Goal: Information Seeking & Learning: Learn about a topic

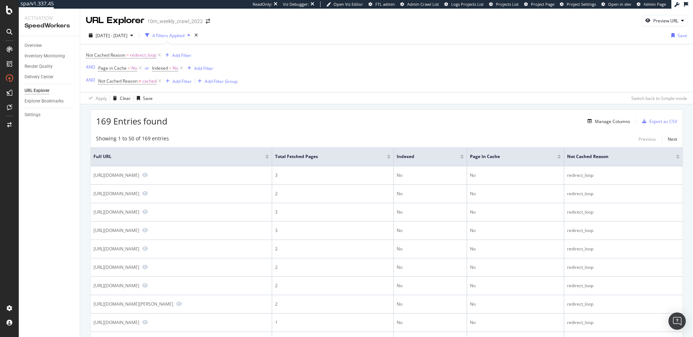
click at [452, 79] on div "Not Cached Reason = redirect_loop Add Filter AND Page in Cache = No or Indexed …" at bounding box center [386, 68] width 601 height 48
click at [319, 125] on div "169 Entries found Manage Columns Export as CSV" at bounding box center [387, 119] width 592 height 18
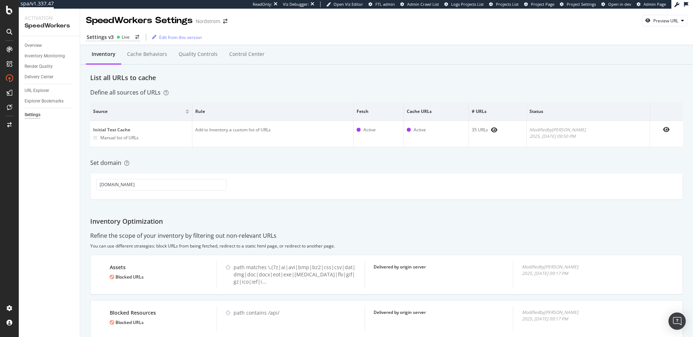
click at [320, 161] on div "Set domain" at bounding box center [386, 163] width 592 height 8
click at [294, 171] on div "Inventory Cache behaviors Quality Controls Control Center List all URLs to cach…" at bounding box center [386, 203] width 612 height 317
click at [326, 166] on div "Set domain" at bounding box center [386, 163] width 592 height 8
click at [117, 40] on div "Settings v3 Live" at bounding box center [113, 38] width 54 height 8
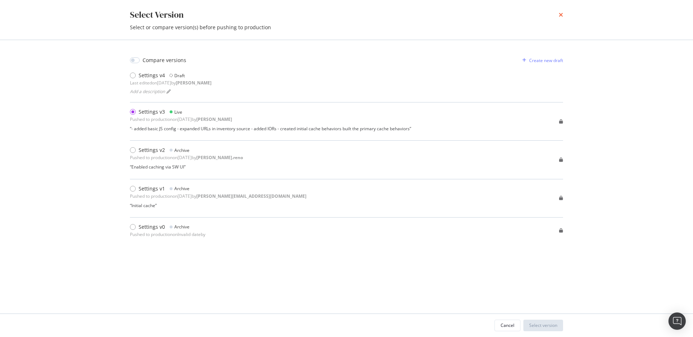
click at [560, 16] on icon "times" at bounding box center [560, 15] width 4 height 6
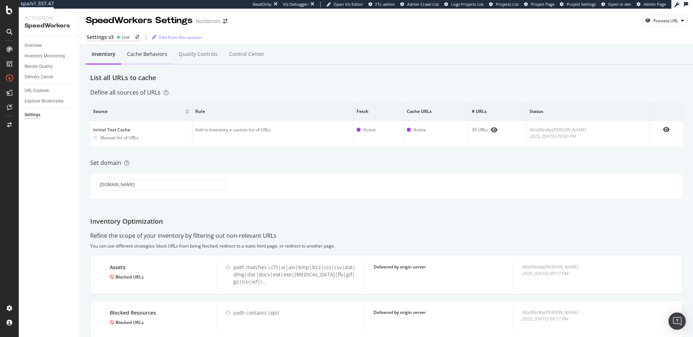
click at [150, 53] on div "Cache behaviors" at bounding box center [147, 53] width 40 height 7
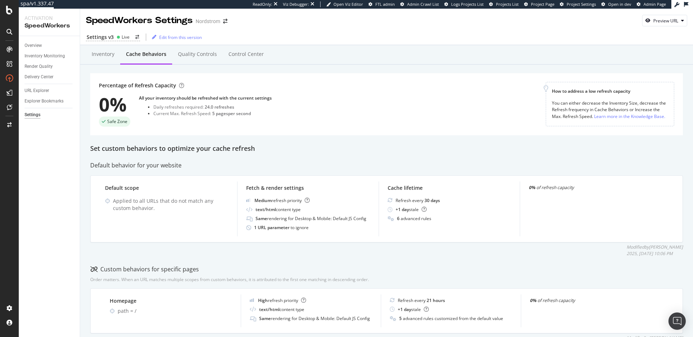
click at [227, 146] on div "Set custom behaviors to optimize your cache refresh" at bounding box center [386, 148] width 592 height 9
click at [210, 58] on div "Quality Controls" at bounding box center [197, 55] width 50 height 20
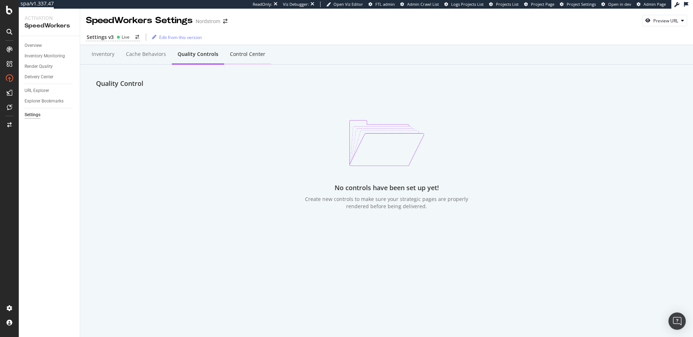
click at [259, 61] on div "Control Center" at bounding box center [247, 55] width 47 height 20
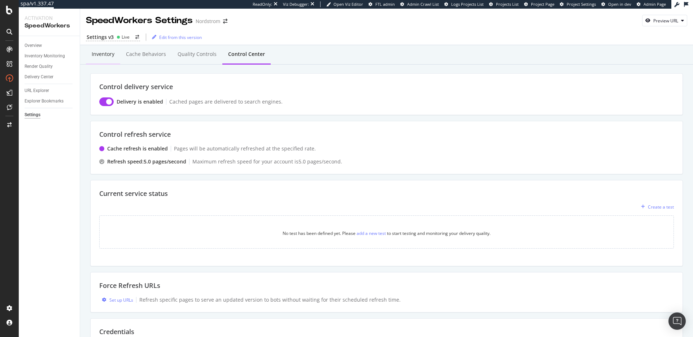
click at [108, 57] on div "Inventory" at bounding box center [103, 53] width 23 height 7
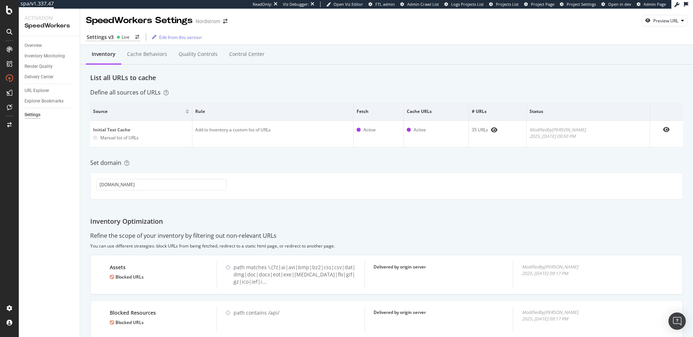
click at [263, 83] on div "Inventory Cache behaviors Quality Controls Control Center List all URLs to cach…" at bounding box center [386, 203] width 612 height 317
click at [45, 57] on div "Inventory Monitoring" at bounding box center [45, 56] width 40 height 8
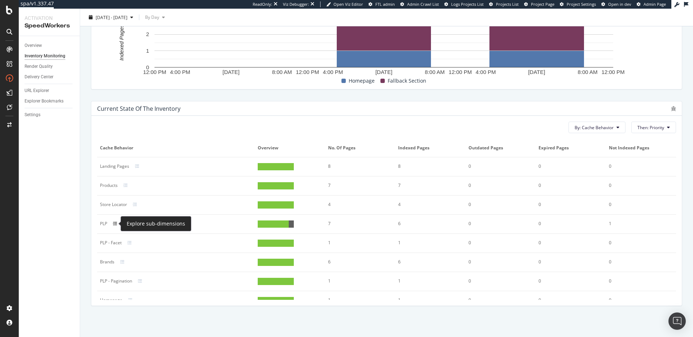
click at [117, 223] on icon at bounding box center [115, 223] width 4 height 4
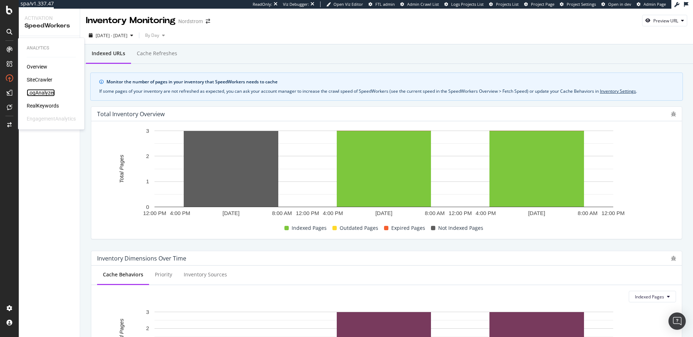
click at [41, 92] on div "LogAnalyzer" at bounding box center [41, 92] width 28 height 7
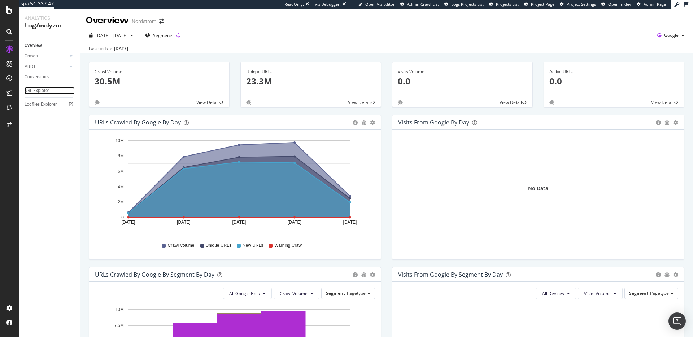
drag, startPoint x: 44, startPoint y: 89, endPoint x: 52, endPoint y: 97, distance: 11.0
click at [45, 89] on div "URL Explorer" at bounding box center [37, 91] width 25 height 8
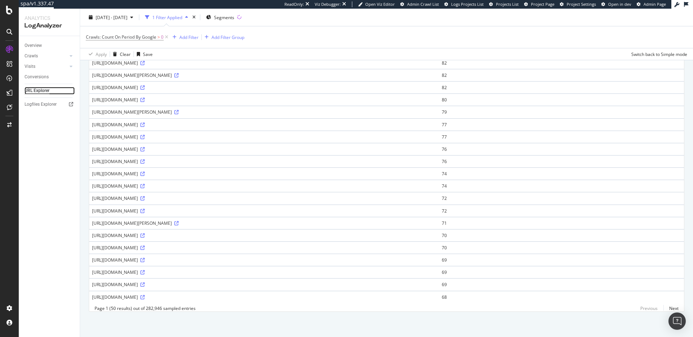
scroll to position [640, 0]
drag, startPoint x: 429, startPoint y: 287, endPoint x: 472, endPoint y: 286, distance: 42.6
click at [436, 294] on div "https://www.nordstrom.com/s/j8-twin-automatic-coffee-machine/8330064?color=DIAM…" at bounding box center [264, 297] width 344 height 6
copy div "utm_medium=organic"
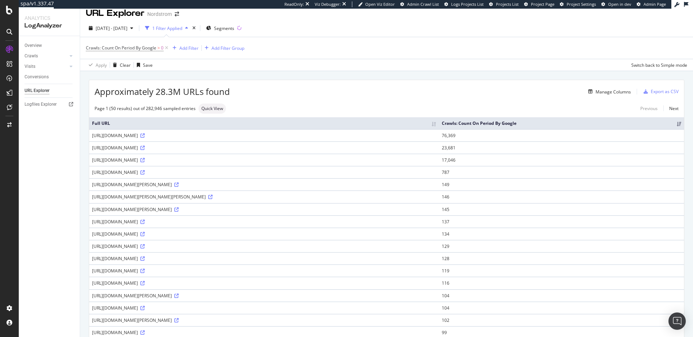
scroll to position [0, 0]
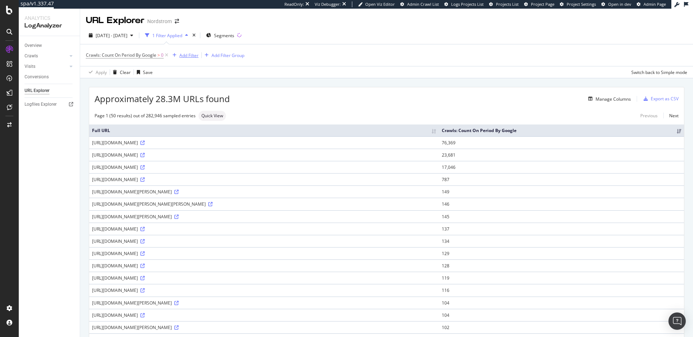
click at [189, 54] on div "Add Filter" at bounding box center [188, 55] width 19 height 6
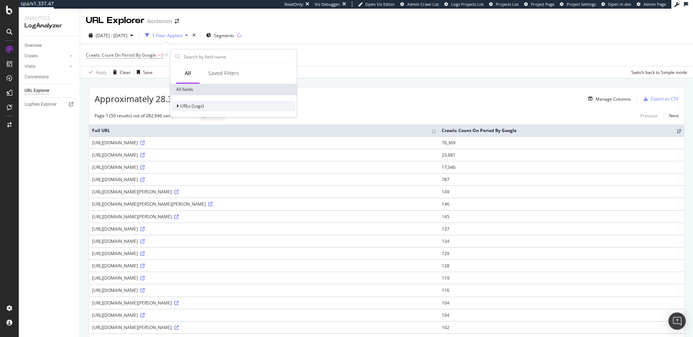
click at [201, 104] on span "URLs (Logs)" at bounding box center [191, 106] width 23 height 6
click at [208, 117] on span "URL Scheme" at bounding box center [197, 116] width 25 height 6
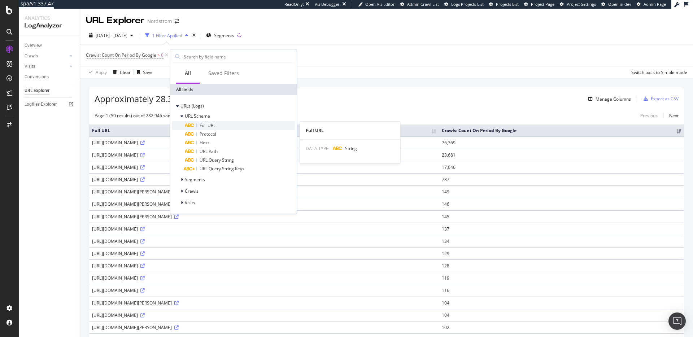
click at [211, 124] on span "Full URL" at bounding box center [207, 125] width 16 height 6
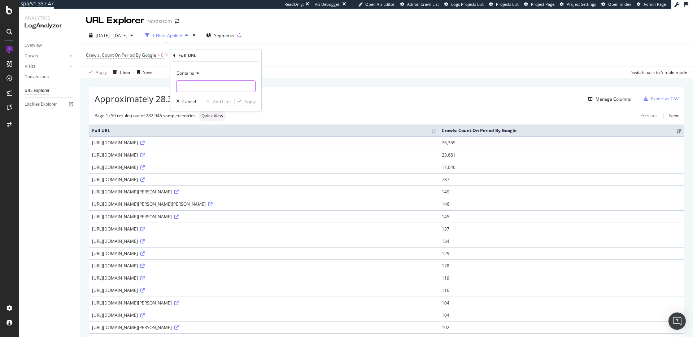
click at [201, 90] on input "text" at bounding box center [215, 86] width 79 height 12
paste input "utm_medium=organic"
type input "utm_medium"
click at [247, 101] on div "Apply" at bounding box center [249, 101] width 11 height 6
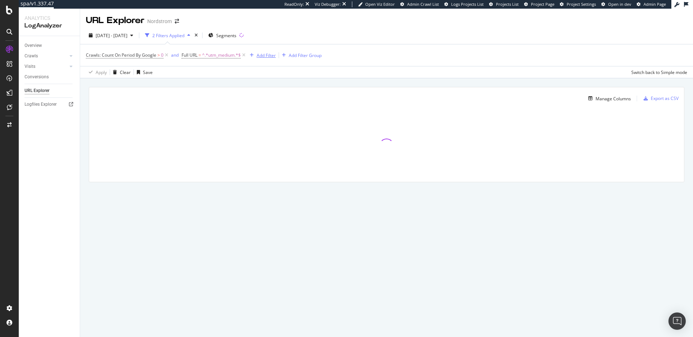
click at [270, 52] on div "Add Filter" at bounding box center [265, 55] width 19 height 6
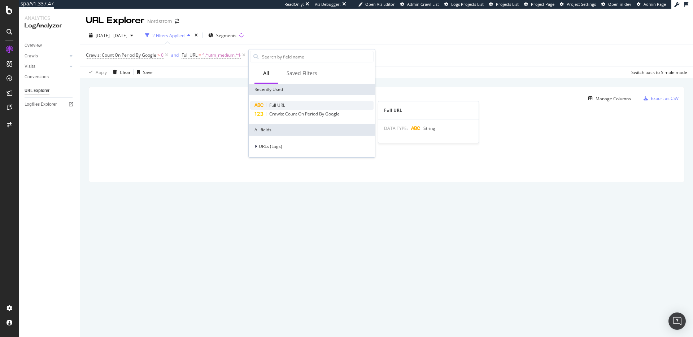
click at [286, 104] on div "Full URL" at bounding box center [311, 105] width 123 height 9
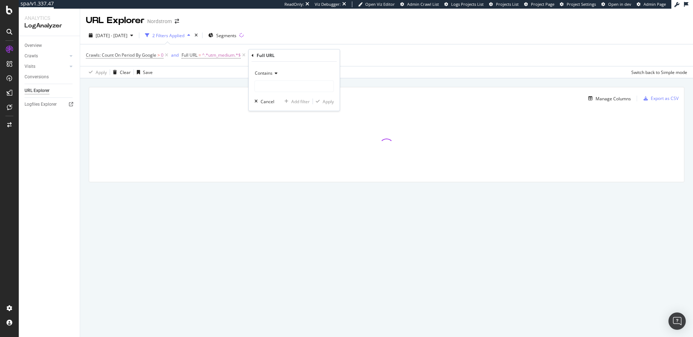
click at [269, 74] on span "Contains" at bounding box center [264, 73] width 18 height 6
click at [292, 153] on div "Doesn't contain" at bounding box center [294, 153] width 77 height 9
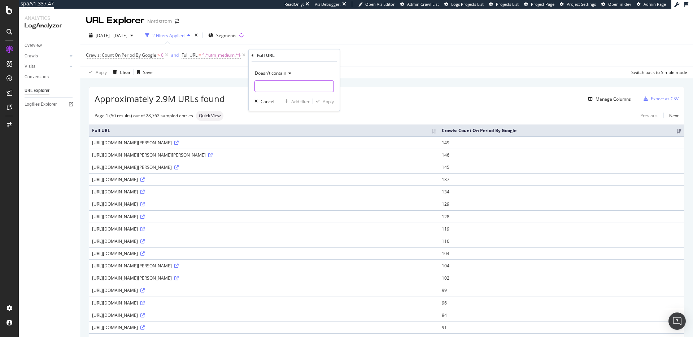
click at [281, 85] on input "text" at bounding box center [294, 86] width 79 height 12
paste input "utm_medium=organic"
type input "utm_medium=organic"
click at [326, 102] on div "Apply" at bounding box center [327, 101] width 11 height 6
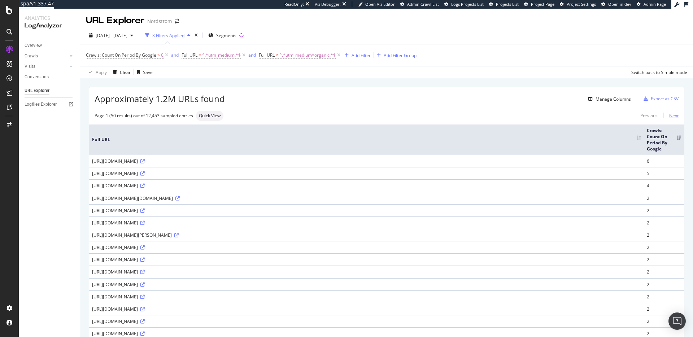
click at [667, 114] on link "Next" at bounding box center [670, 115] width 15 height 10
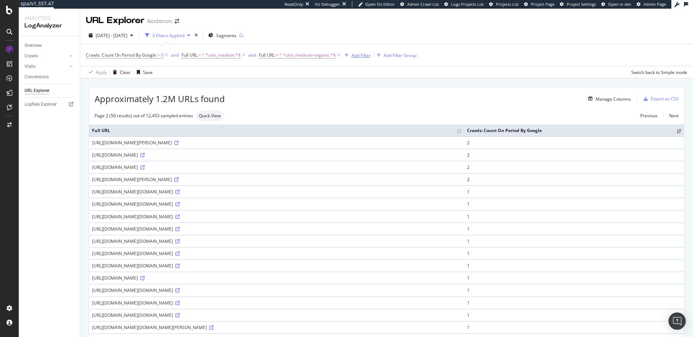
click at [366, 52] on div "Add Filter" at bounding box center [360, 55] width 19 height 6
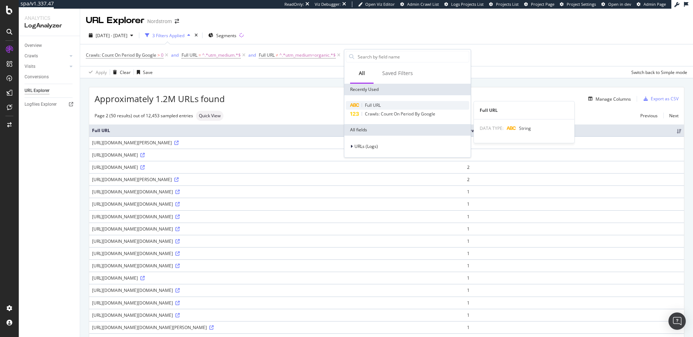
click at [381, 103] on div "Full URL" at bounding box center [407, 105] width 123 height 9
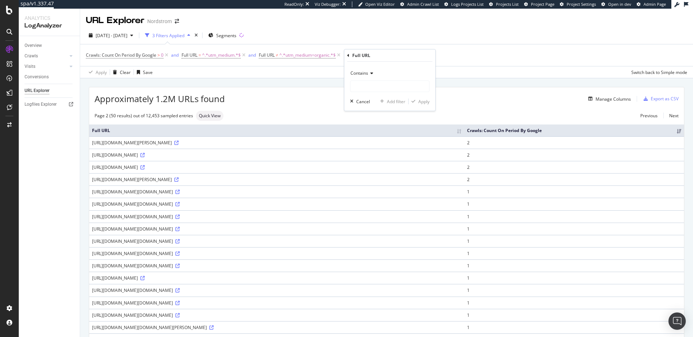
click at [368, 75] on icon at bounding box center [370, 73] width 5 height 4
click at [382, 154] on span "Doesn't contain" at bounding box center [368, 154] width 31 height 6
click at [373, 84] on input "text" at bounding box center [389, 86] width 79 height 12
type input "/track/"
click at [418, 101] on div "Apply" at bounding box center [423, 101] width 11 height 6
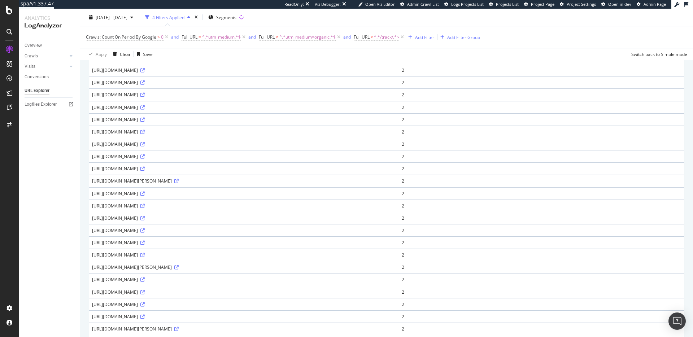
scroll to position [375, 0]
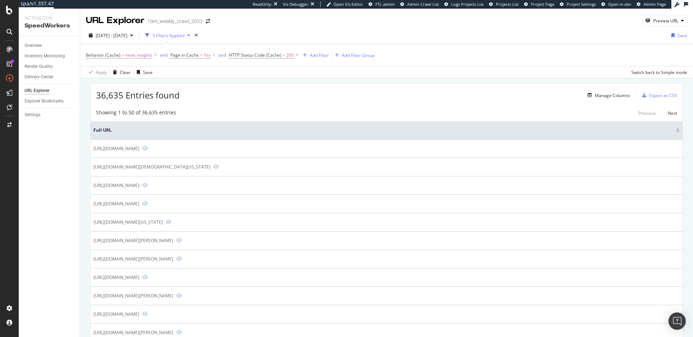
click at [261, 111] on div "Showing 1 to 50 of 36,635 entries Previous Next" at bounding box center [387, 113] width 592 height 9
